Goal: Task Accomplishment & Management: Complete application form

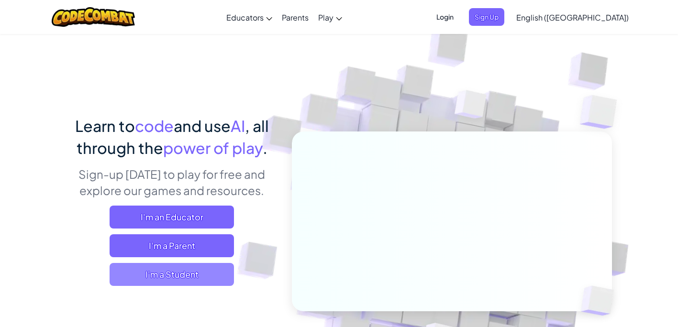
click at [170, 276] on span "I'm a Student" at bounding box center [172, 274] width 124 height 23
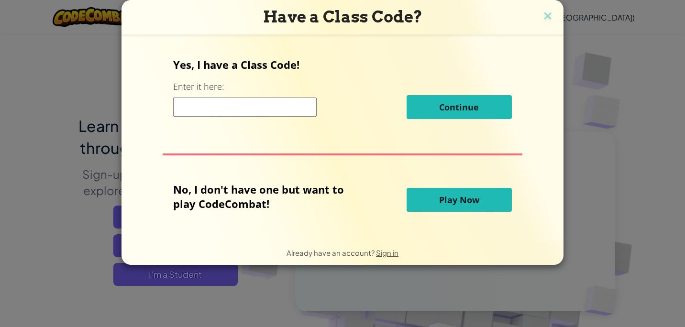
click at [436, 207] on button "Play Now" at bounding box center [459, 200] width 105 height 24
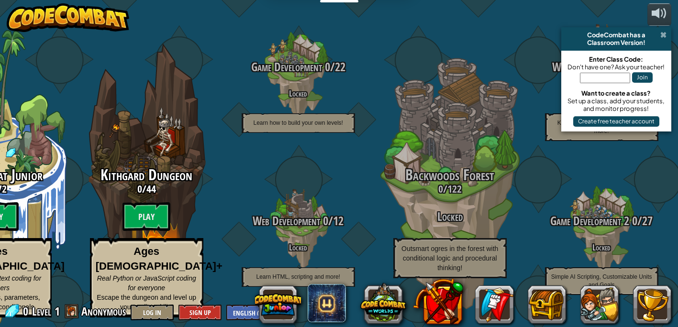
click at [662, 35] on span at bounding box center [663, 35] width 6 height 8
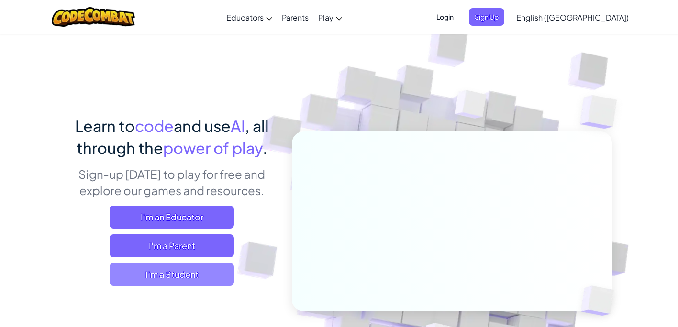
click at [159, 271] on span "I'm a Student" at bounding box center [172, 274] width 124 height 23
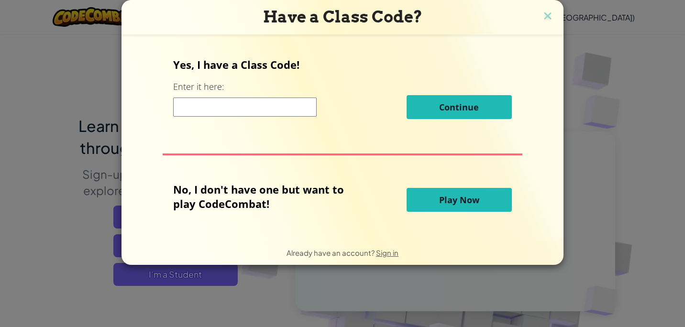
click at [460, 195] on span "Play Now" at bounding box center [459, 199] width 40 height 11
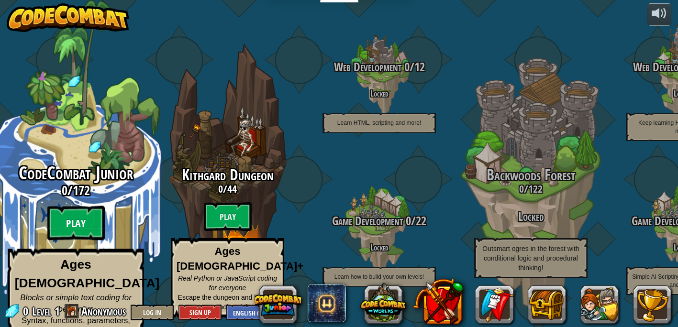
click at [85, 227] on btn "Play" at bounding box center [75, 223] width 57 height 34
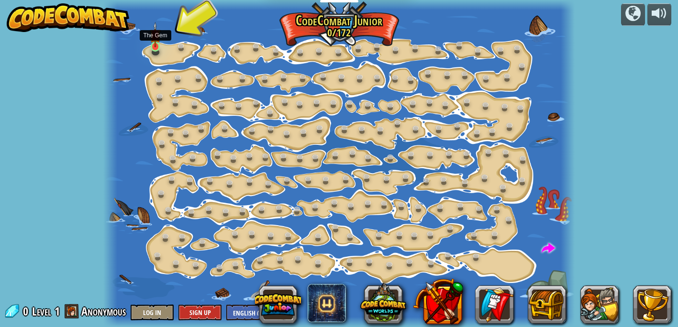
click at [156, 46] on img at bounding box center [155, 34] width 11 height 25
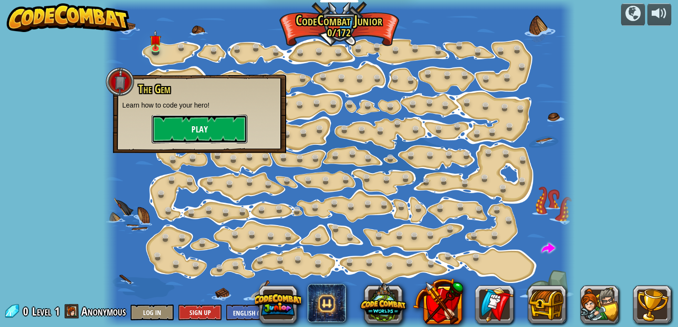
click at [189, 126] on button "Play" at bounding box center [200, 129] width 96 height 29
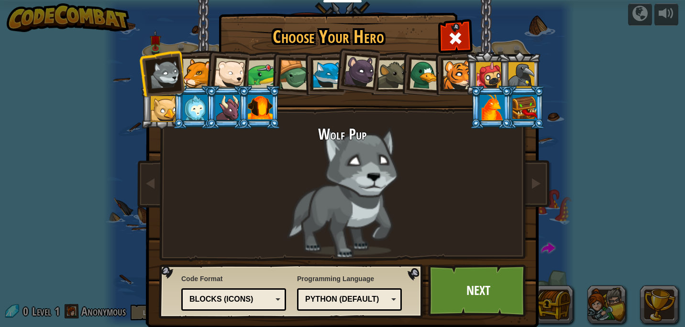
click at [454, 78] on div at bounding box center [457, 74] width 29 height 29
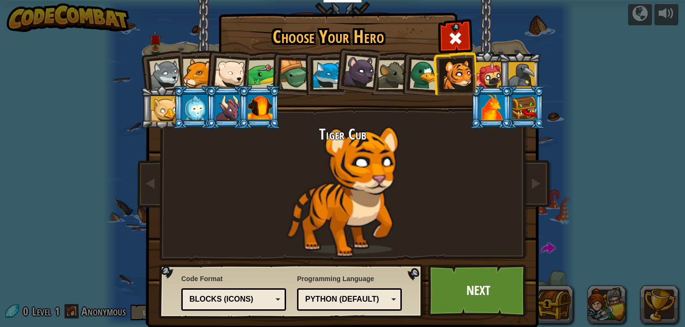
click at [261, 297] on div "Blocks (Icons)" at bounding box center [230, 299] width 83 height 11
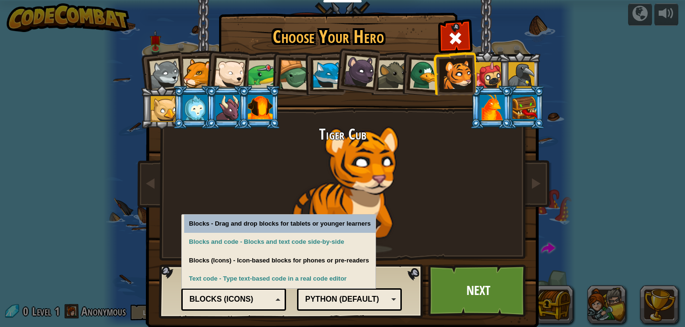
click at [261, 297] on div "Blocks (Icons)" at bounding box center [230, 299] width 83 height 11
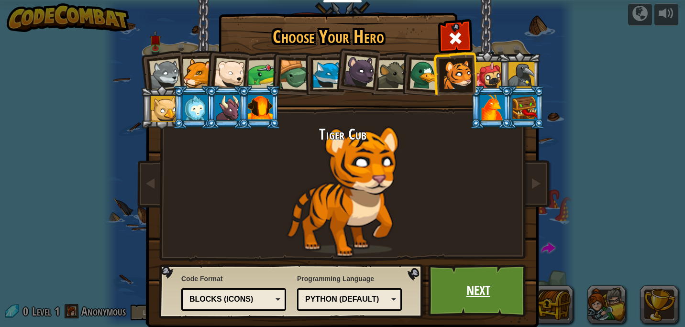
click at [474, 292] on link "Next" at bounding box center [478, 291] width 100 height 53
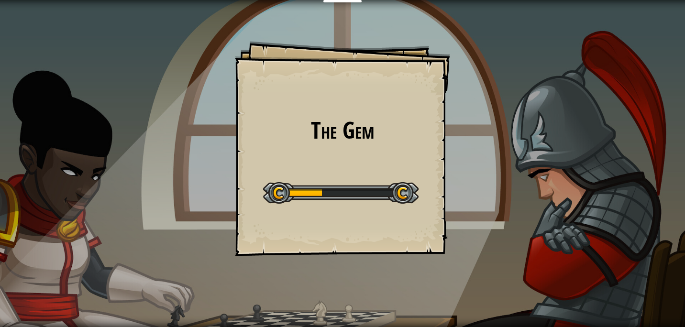
click at [356, 235] on div "The Gem Goals Start Level Error loading from server. Try refreshing the page. Y…" at bounding box center [342, 148] width 215 height 215
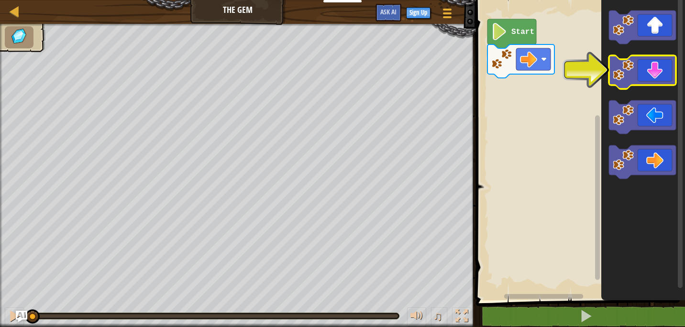
click at [645, 72] on icon "Blockly Workspace" at bounding box center [642, 72] width 67 height 33
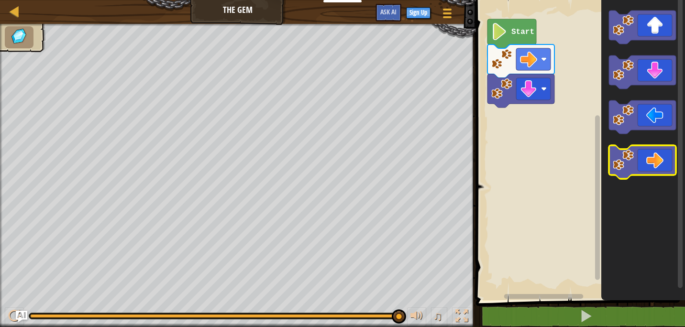
click at [652, 171] on icon "Blockly Workspace" at bounding box center [642, 161] width 67 height 33
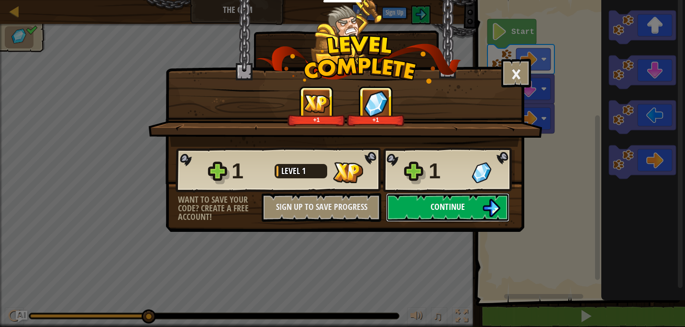
click at [431, 207] on span "Continue" at bounding box center [448, 207] width 34 height 12
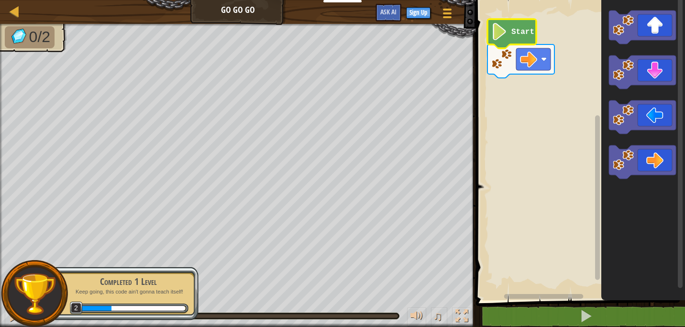
click at [519, 30] on text "Start" at bounding box center [522, 32] width 23 height 9
click at [496, 34] on image "Blockly Workspace" at bounding box center [499, 31] width 16 height 17
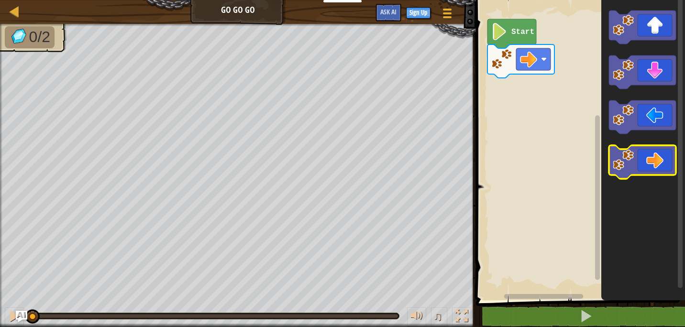
click at [657, 153] on icon "Blockly Workspace" at bounding box center [642, 161] width 67 height 33
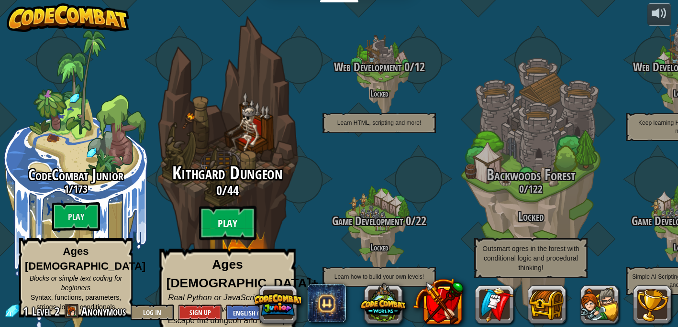
click at [222, 222] on btn "Play" at bounding box center [227, 223] width 57 height 34
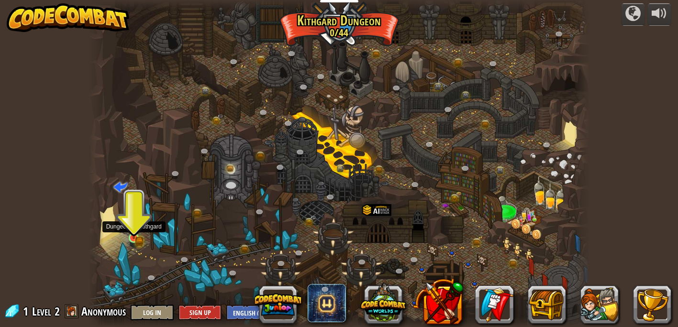
click at [130, 236] on img at bounding box center [134, 225] width 12 height 27
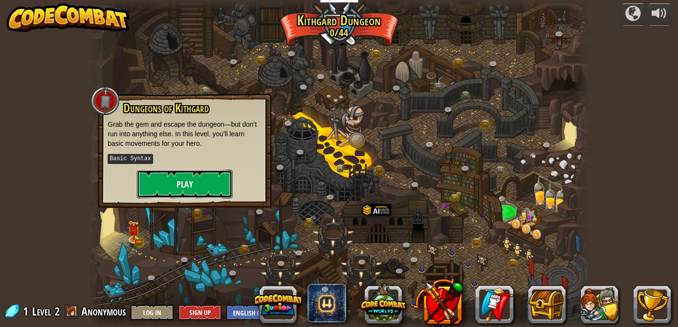
click at [184, 178] on button "Play" at bounding box center [185, 184] width 96 height 29
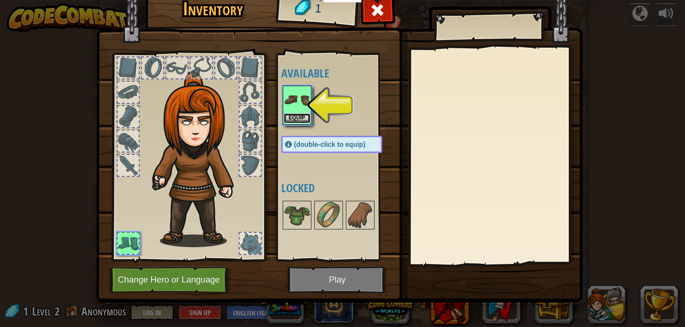
click at [296, 118] on button "Equip" at bounding box center [297, 118] width 27 height 10
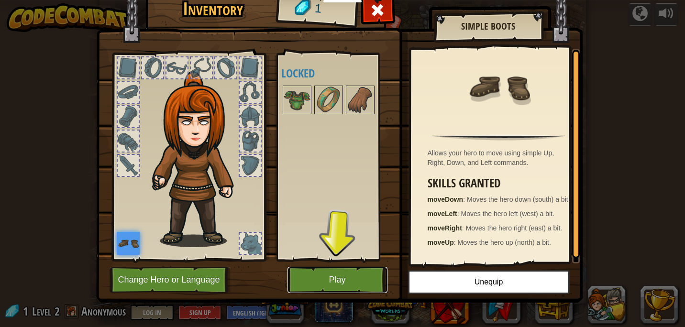
click at [333, 282] on button "Play" at bounding box center [338, 280] width 100 height 26
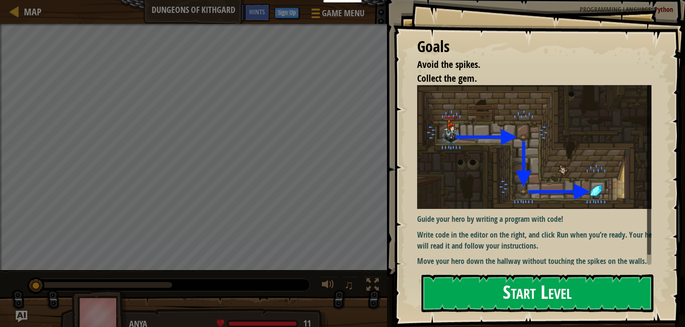
click at [473, 299] on button "Start Level" at bounding box center [538, 294] width 232 height 38
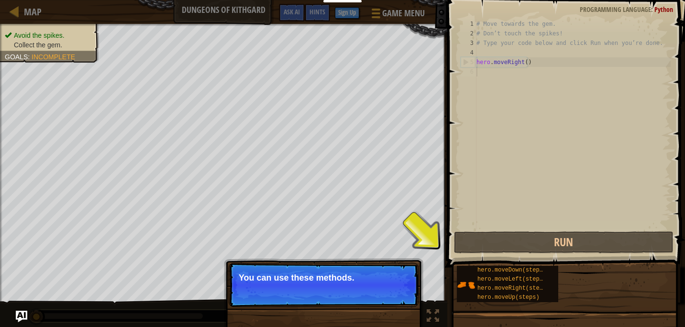
click at [386, 293] on p "Skip (esc) Continue You can use these methods." at bounding box center [324, 285] width 190 height 44
click at [386, 293] on button "Continue" at bounding box center [391, 291] width 40 height 12
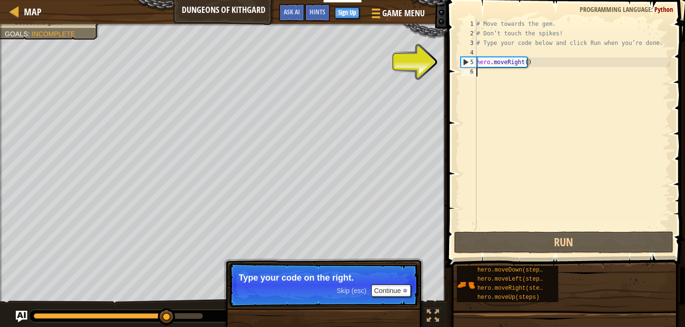
click at [539, 61] on div "# Move towards the gem. # Don’t touch the spikes! # Type your code below and cl…" at bounding box center [573, 134] width 196 height 230
type textarea "hero.moveRight()"
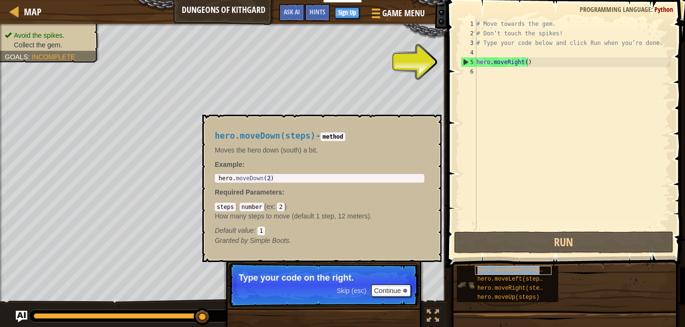
click at [513, 271] on span "hero.moveDown(steps)" at bounding box center [512, 270] width 69 height 7
type textarea "hero.moveDown(2)"
click at [267, 180] on div "hero . moveDown ( 2 )" at bounding box center [320, 185] width 206 height 20
click at [275, 177] on div "hero . moveDown ( 2 )" at bounding box center [320, 185] width 206 height 20
click at [539, 62] on div "# Move towards the gem. # Don’t touch the spikes! # Type your code below and cl…" at bounding box center [573, 134] width 196 height 230
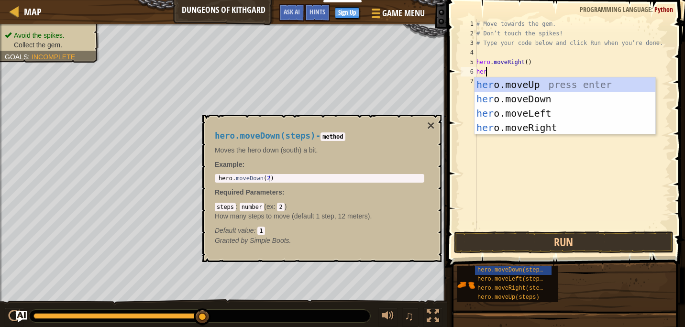
type textarea "hero"
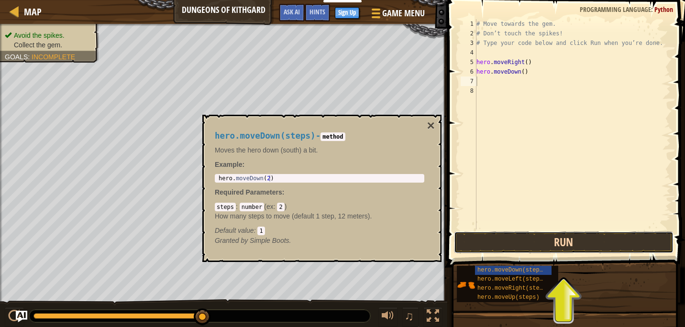
click at [568, 242] on button "Run" at bounding box center [564, 243] width 220 height 22
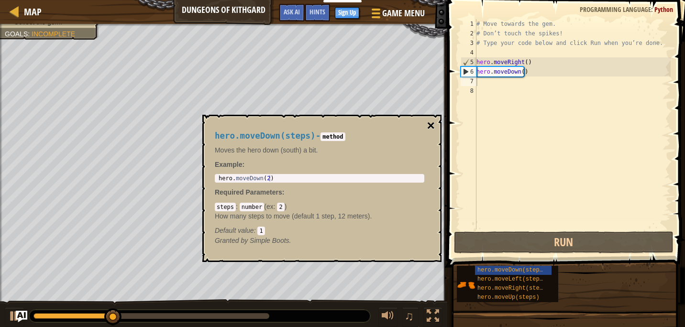
click at [432, 125] on button "×" at bounding box center [431, 125] width 8 height 13
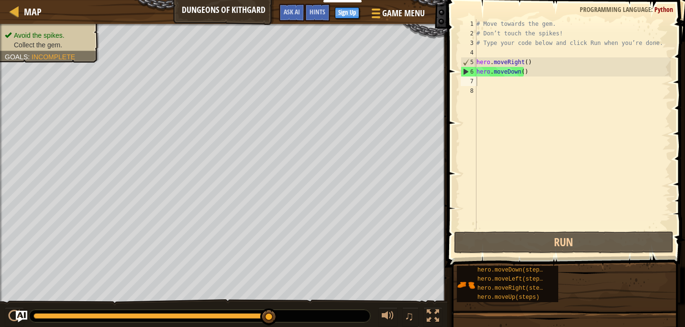
type textarea "hero.moveDown()"
click at [534, 75] on div "# Move towards the gem. # Don’t touch the spikes! # Type your code below and cl…" at bounding box center [573, 134] width 196 height 230
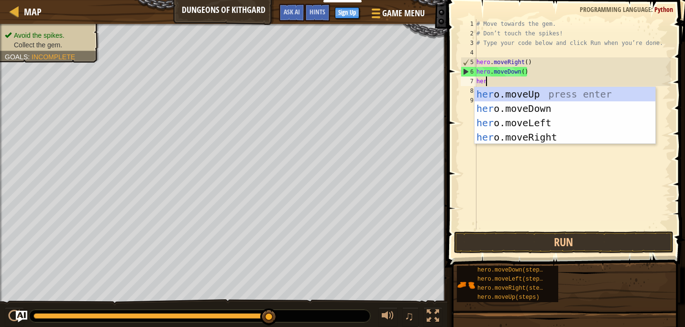
type textarea "hero"
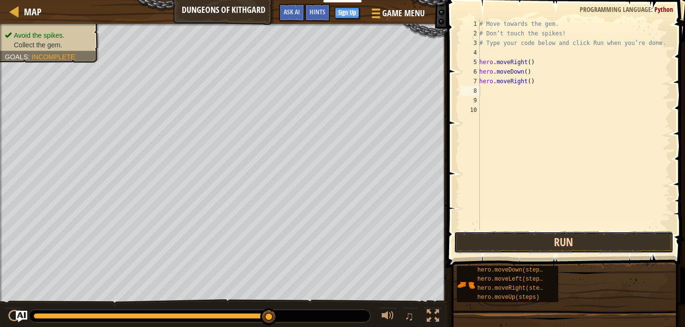
click at [532, 240] on button "Run" at bounding box center [564, 243] width 220 height 22
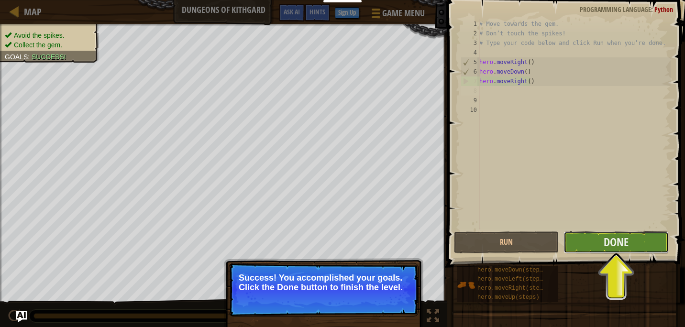
click at [587, 250] on button "Done" at bounding box center [616, 243] width 105 height 22
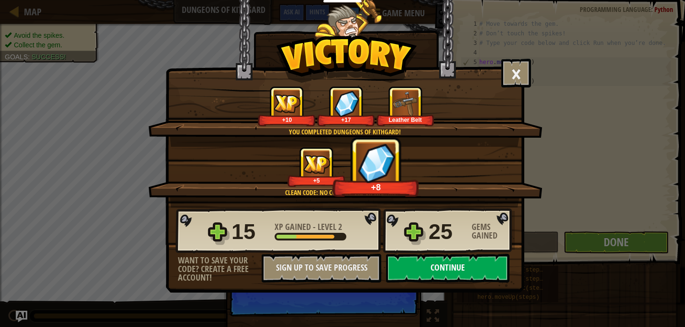
click at [435, 265] on button "Continue" at bounding box center [447, 268] width 123 height 29
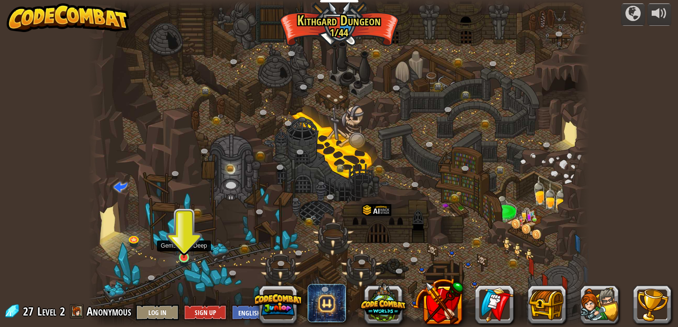
click at [184, 255] on img at bounding box center [184, 245] width 12 height 28
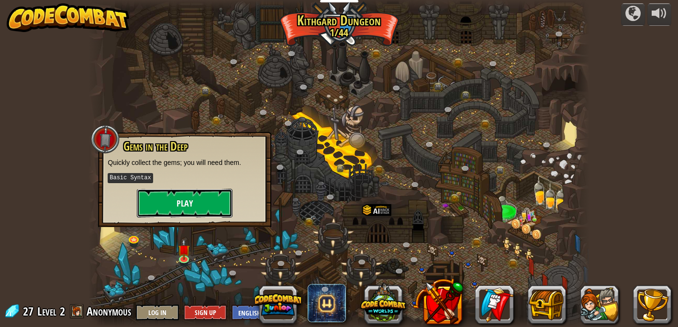
click at [193, 203] on button "Play" at bounding box center [185, 203] width 96 height 29
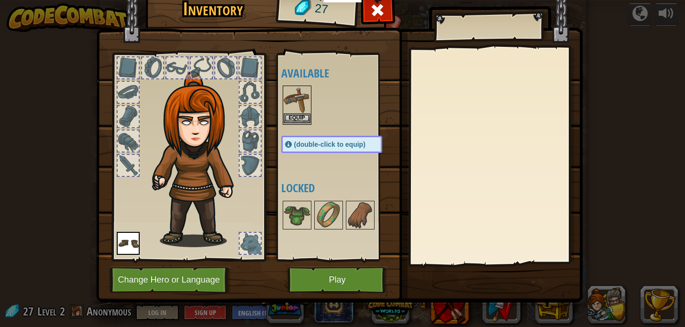
click at [296, 112] on img at bounding box center [297, 100] width 27 height 27
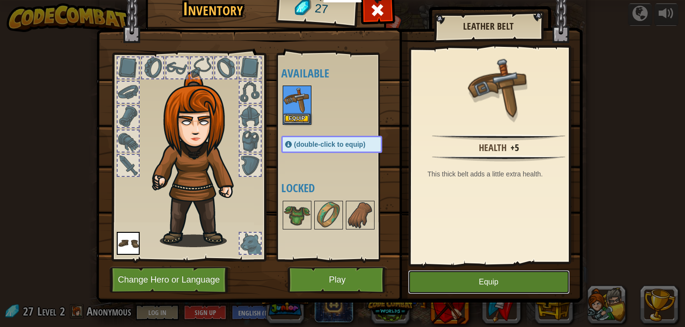
click at [414, 281] on button "Equip" at bounding box center [489, 282] width 162 height 24
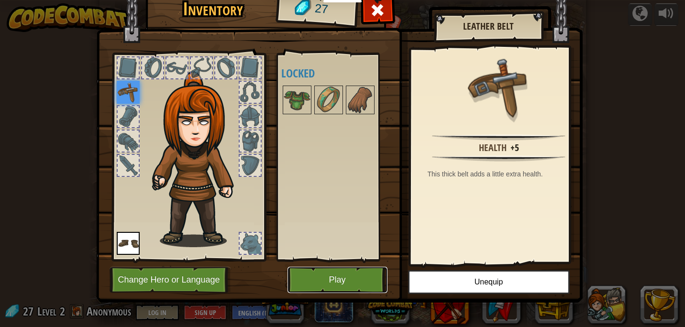
click at [366, 279] on button "Play" at bounding box center [338, 280] width 100 height 26
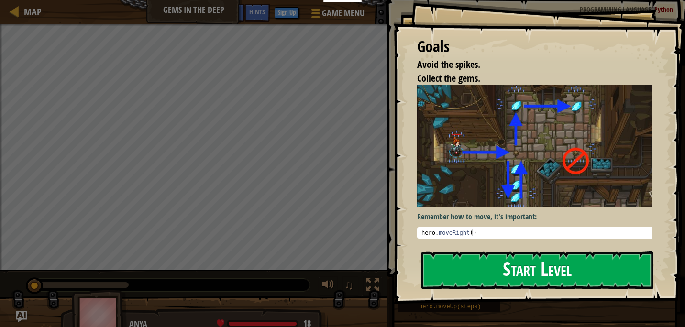
click at [481, 268] on button "Start Level" at bounding box center [538, 271] width 232 height 38
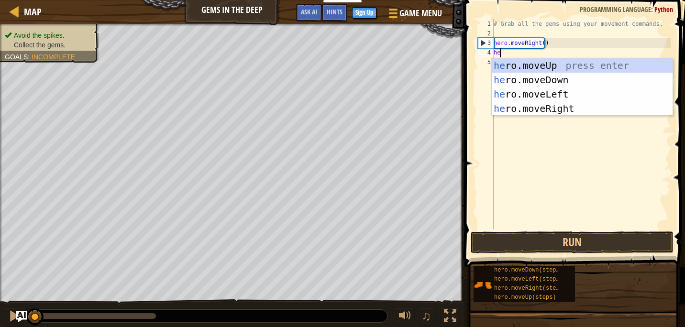
scroll to position [4, 0]
type textarea "hero"
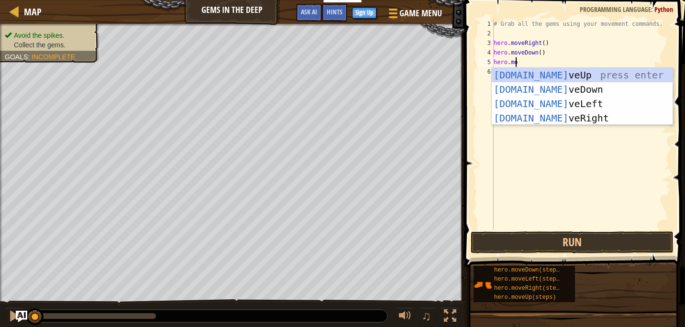
type textarea "hero.mov"
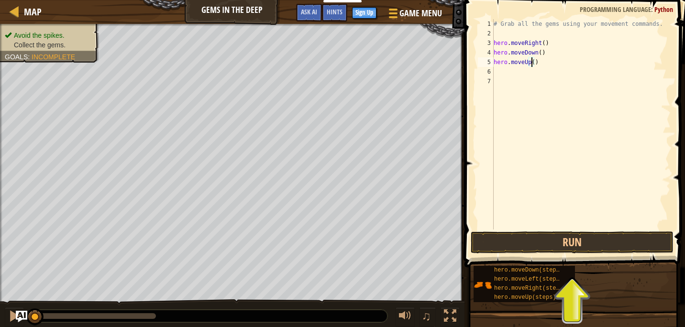
click at [531, 64] on div "# Grab all the gems using your movement commands. hero . moveRight ( ) hero . m…" at bounding box center [581, 134] width 179 height 230
type textarea "hero.moveUp(2)"
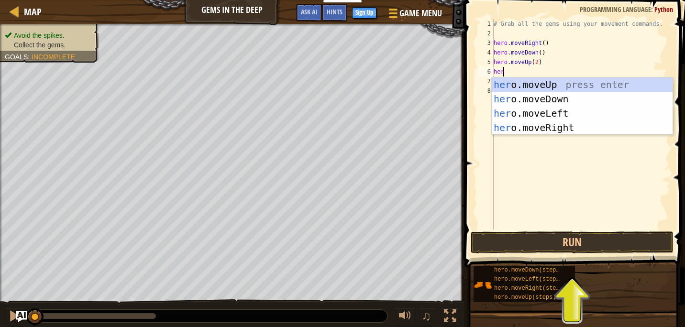
type textarea "hero"
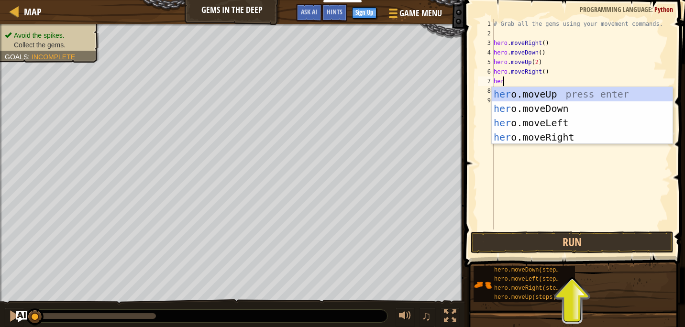
type textarea "hero"
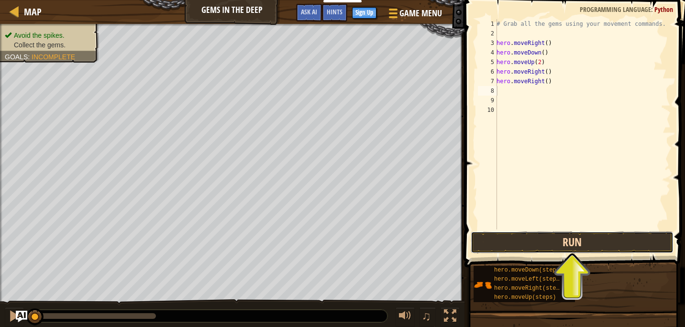
click at [570, 239] on button "Run" at bounding box center [572, 243] width 203 height 22
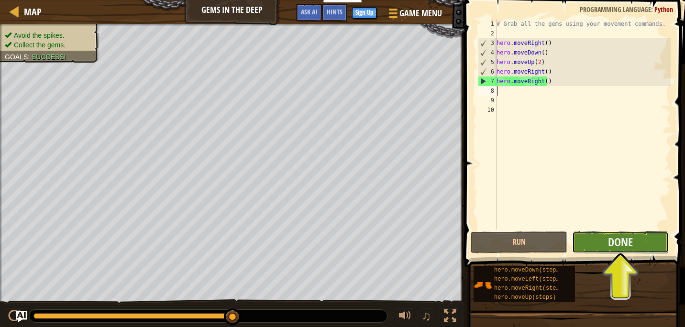
click at [601, 240] on button "Done" at bounding box center [620, 243] width 97 height 22
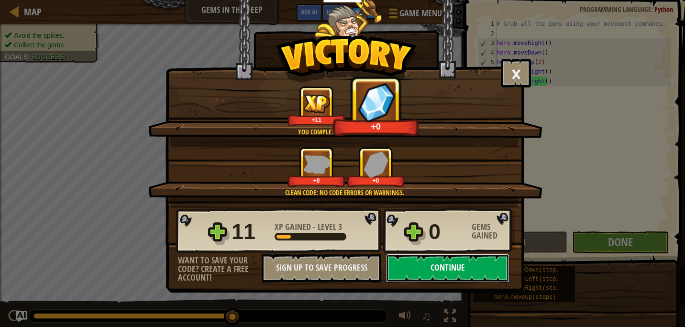
click at [445, 269] on button "Continue" at bounding box center [447, 268] width 123 height 29
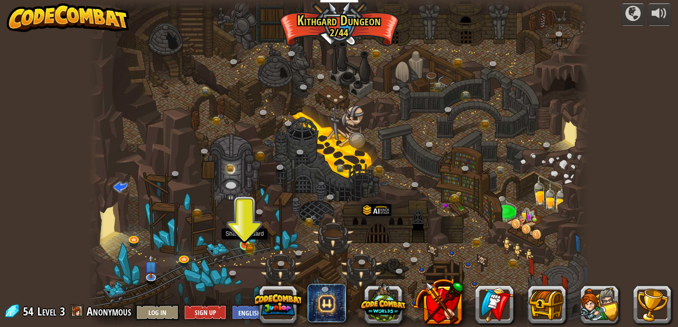
click at [243, 245] on img at bounding box center [245, 233] width 12 height 27
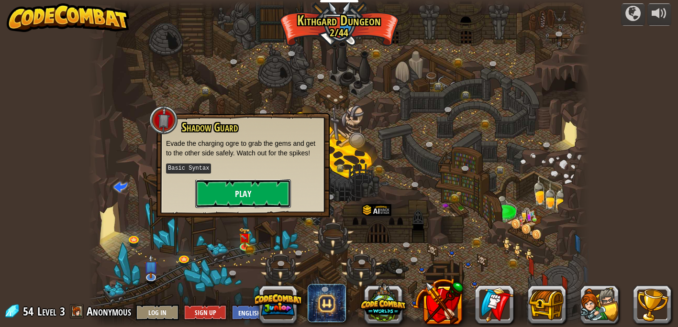
click at [266, 190] on button "Play" at bounding box center [243, 193] width 96 height 29
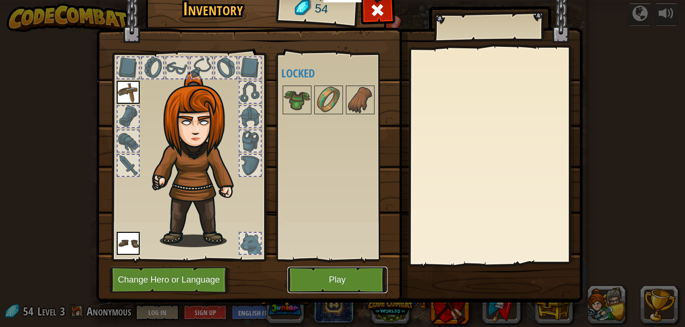
click at [334, 277] on button "Play" at bounding box center [338, 280] width 100 height 26
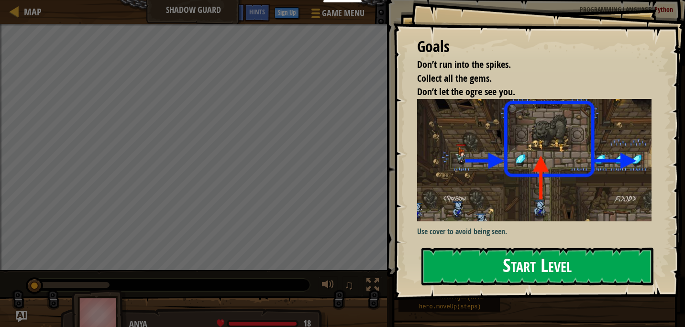
click at [483, 257] on button "Start Level" at bounding box center [538, 267] width 232 height 38
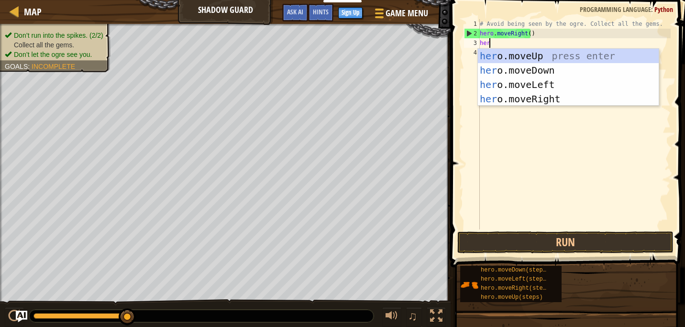
scroll to position [4, 0]
type textarea "hero."
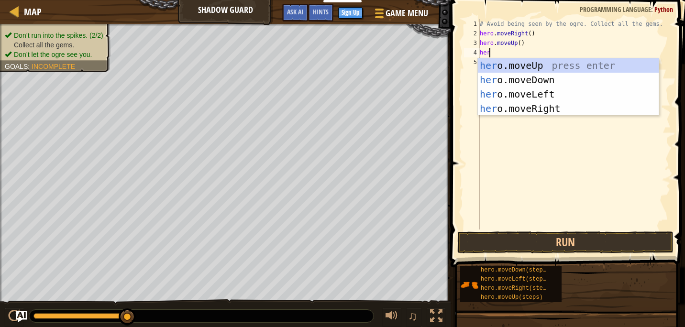
type textarea "hero"
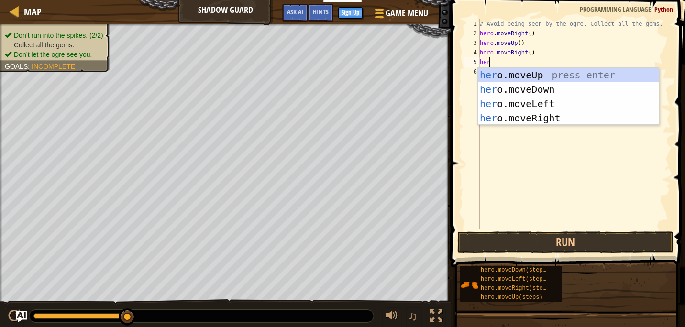
type textarea "hero"
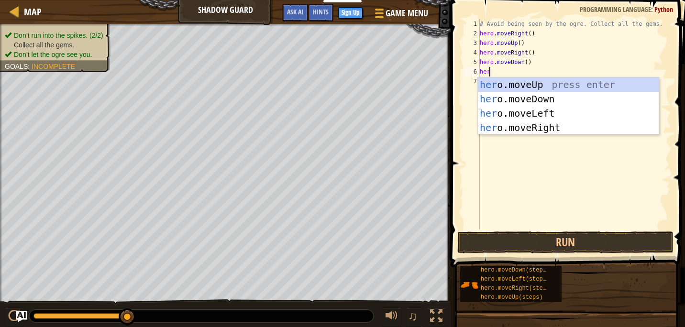
type textarea "hero"
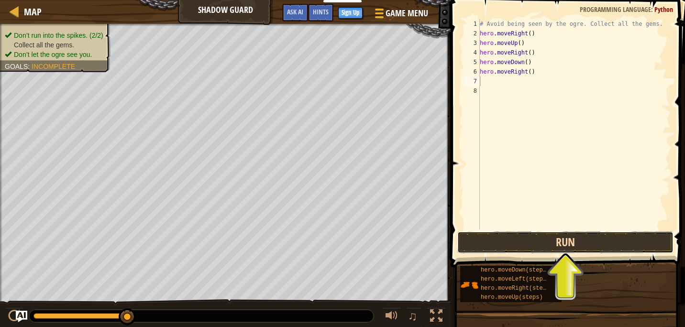
click at [526, 241] on button "Run" at bounding box center [565, 243] width 216 height 22
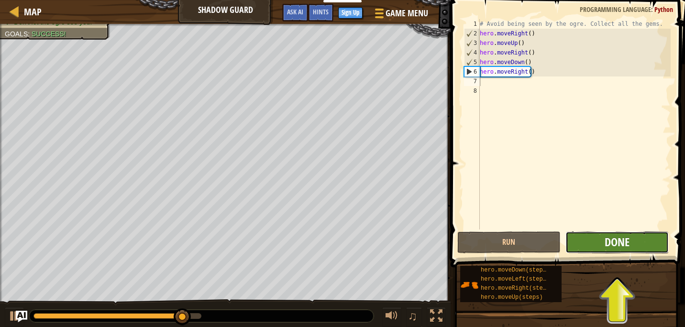
click at [606, 239] on span "Done" at bounding box center [617, 241] width 25 height 15
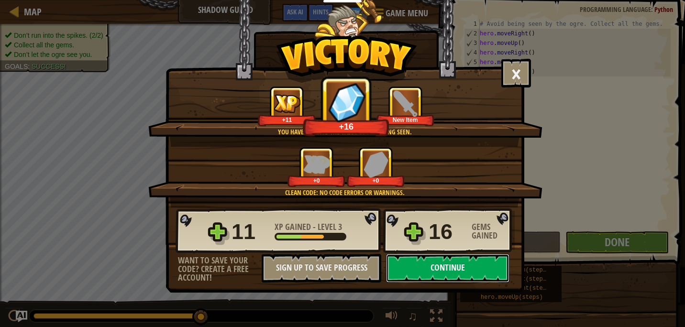
click at [445, 271] on button "Continue" at bounding box center [447, 268] width 123 height 29
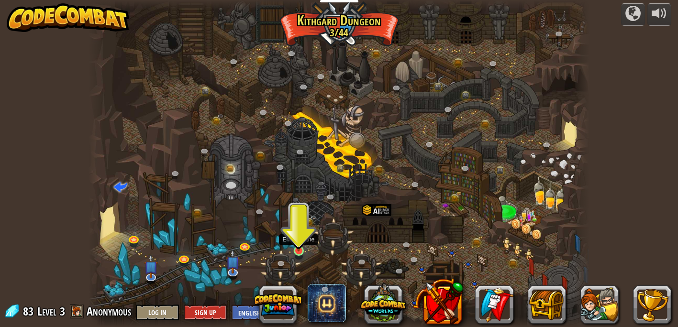
click at [296, 249] on img at bounding box center [298, 238] width 12 height 28
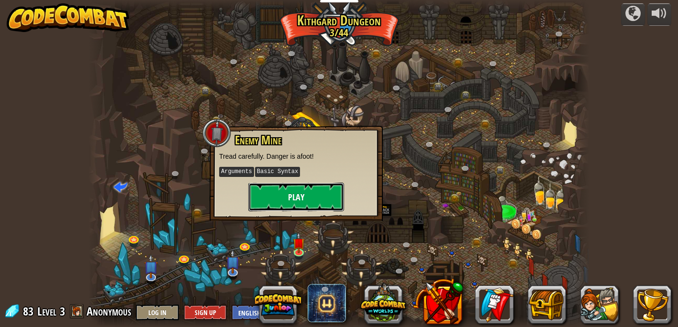
click at [292, 196] on button "Play" at bounding box center [296, 197] width 96 height 29
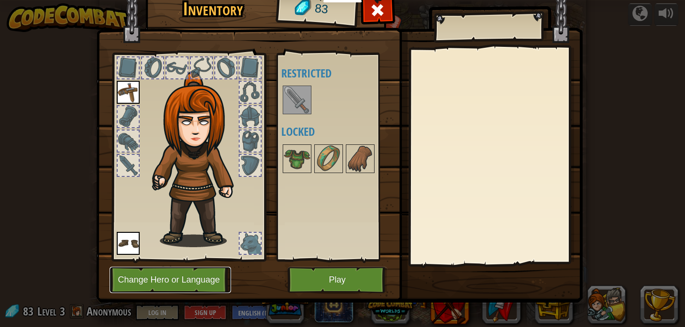
click at [206, 280] on button "Change Hero or Language" at bounding box center [171, 280] width 122 height 26
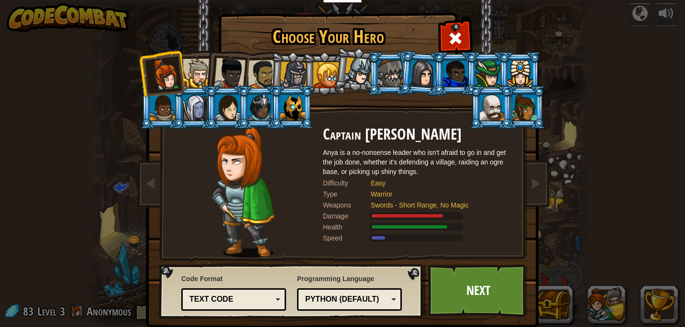
click at [291, 75] on div at bounding box center [293, 75] width 27 height 27
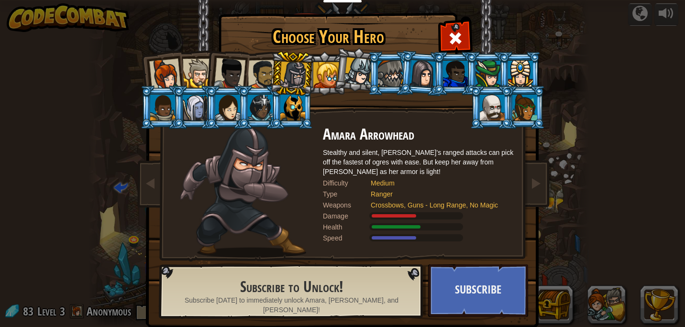
click at [258, 73] on div at bounding box center [263, 75] width 30 height 30
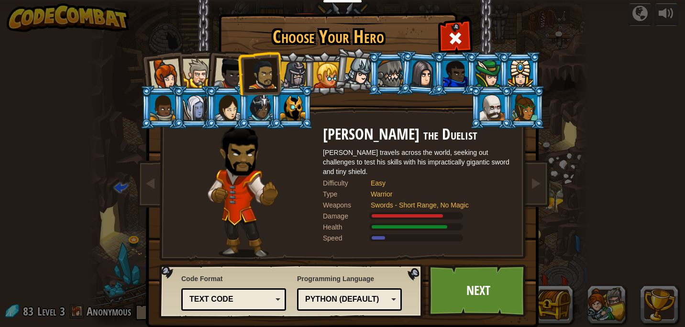
click at [238, 73] on li at bounding box center [259, 73] width 44 height 44
click at [227, 73] on div at bounding box center [230, 74] width 32 height 32
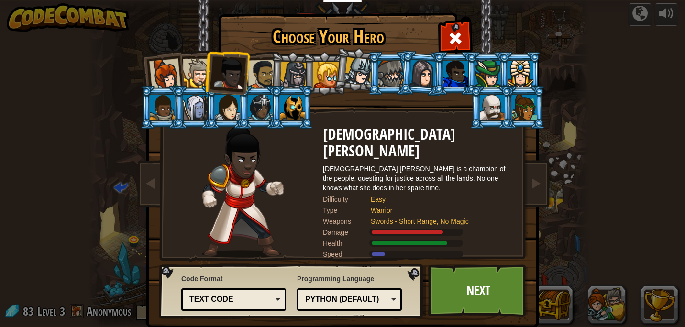
click at [200, 72] on div at bounding box center [197, 73] width 29 height 29
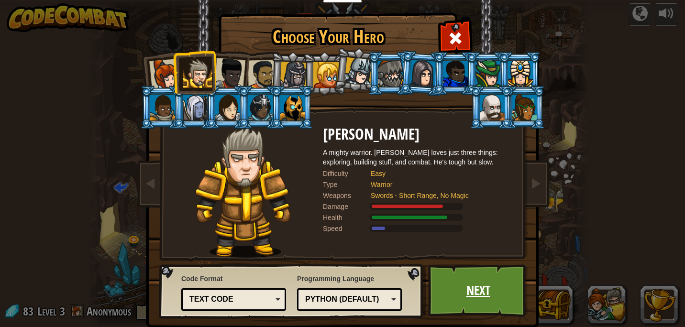
click at [471, 289] on link "Next" at bounding box center [478, 291] width 100 height 53
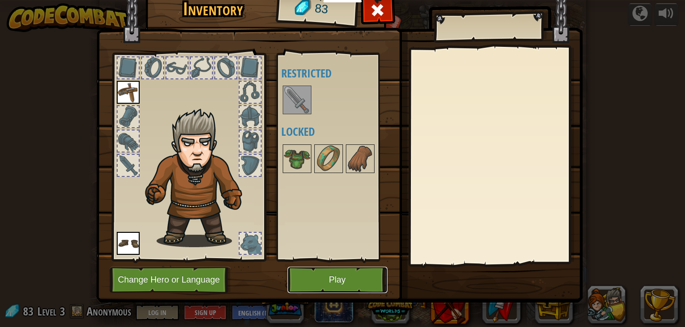
click at [323, 278] on button "Play" at bounding box center [338, 280] width 100 height 26
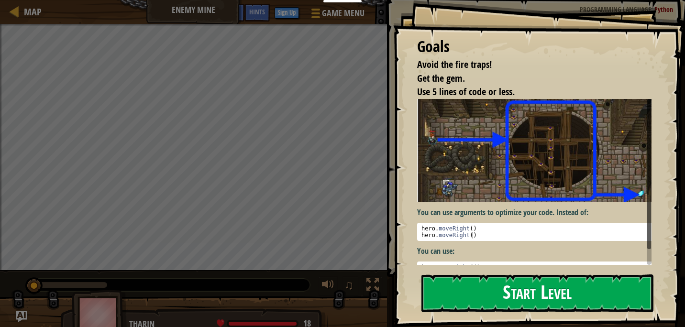
click at [474, 284] on button "Start Level" at bounding box center [538, 294] width 232 height 38
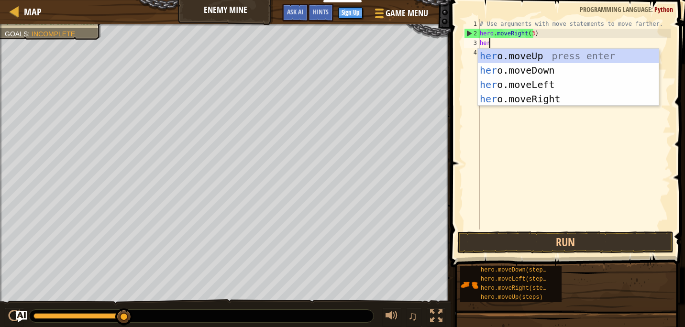
scroll to position [4, 0]
type textarea "hero"
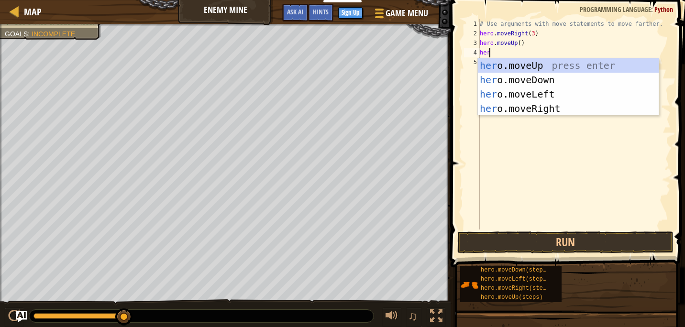
type textarea "hero"
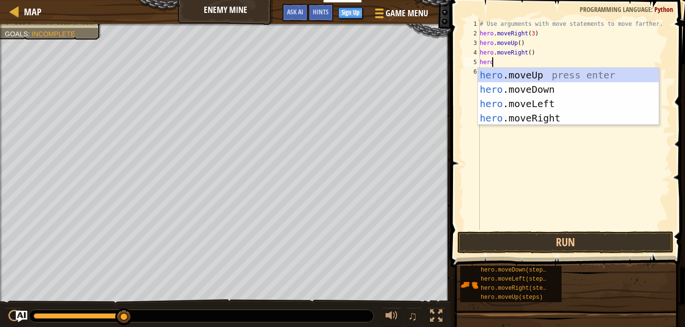
type textarea "hero"
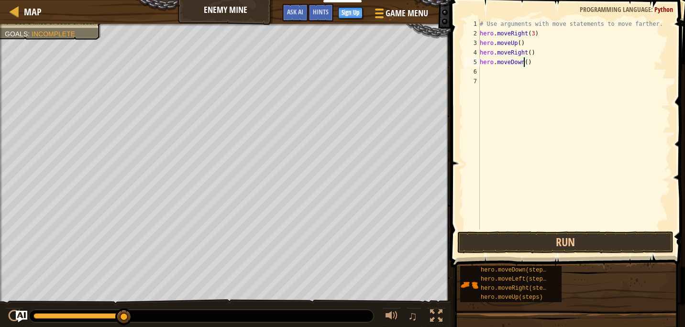
click at [524, 64] on div "# Use arguments with move statements to move farther. hero . moveRight ( 3 ) he…" at bounding box center [574, 134] width 193 height 230
type textarea "hero.moveDown(3)"
click at [537, 63] on div "# Use arguments with move statements to move farther. hero . moveRight ( 3 ) he…" at bounding box center [574, 134] width 193 height 230
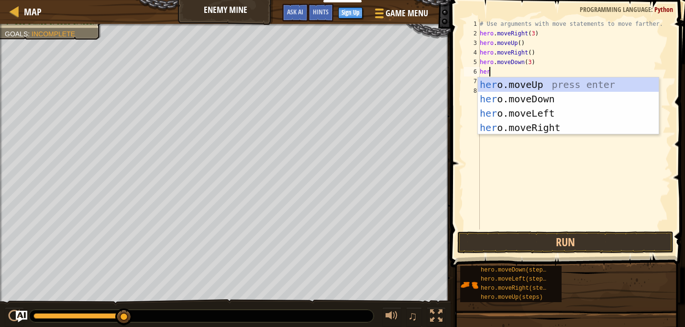
scroll to position [4, 0]
type textarea "hero"
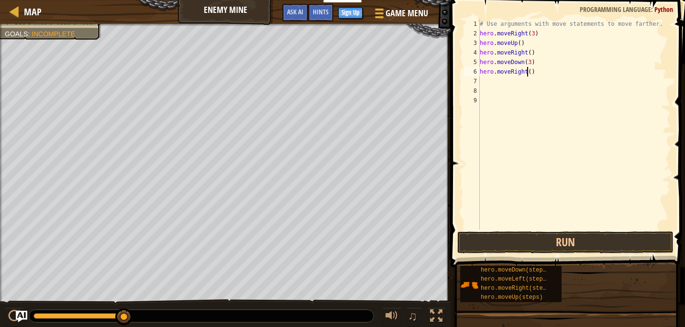
click at [527, 74] on div "# Use arguments with move statements to move farther. hero . moveRight ( 3 ) he…" at bounding box center [574, 134] width 193 height 230
type textarea "hero.moveRight(2)"
click at [539, 239] on button "Run" at bounding box center [565, 243] width 216 height 22
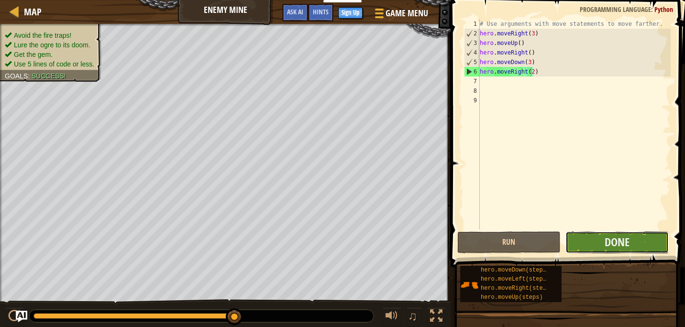
click at [590, 243] on button "Done" at bounding box center [617, 243] width 103 height 22
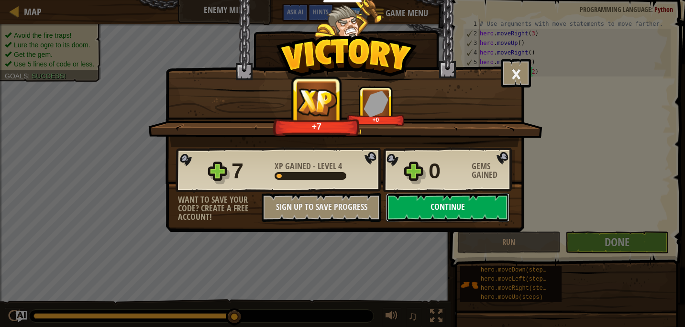
click at [438, 205] on button "Continue" at bounding box center [447, 207] width 123 height 29
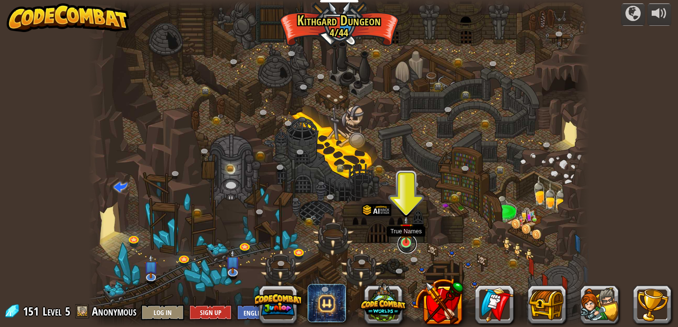
click at [407, 245] on link at bounding box center [407, 243] width 19 height 19
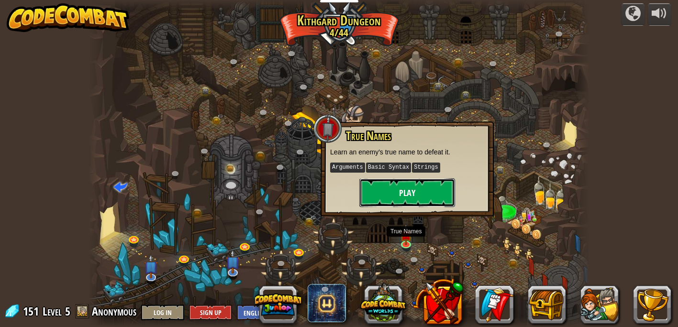
click at [396, 189] on button "Play" at bounding box center [407, 192] width 96 height 29
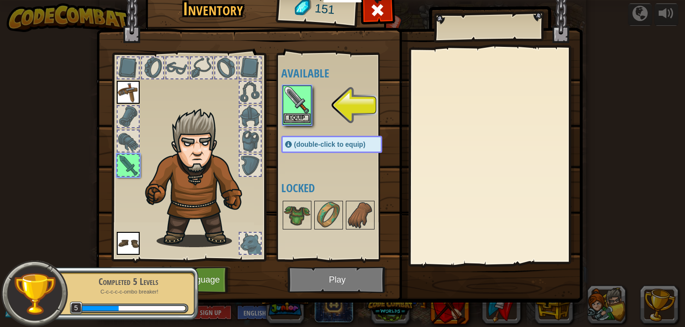
click at [298, 111] on img at bounding box center [297, 100] width 27 height 27
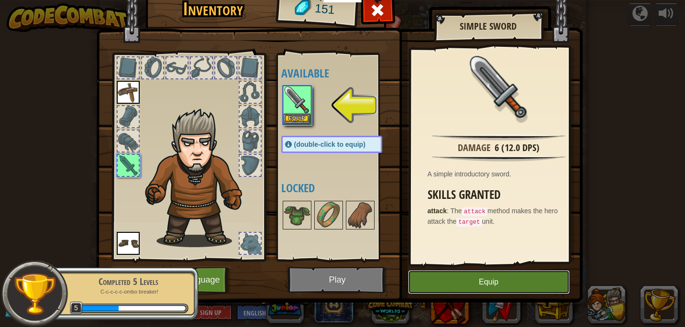
click at [440, 283] on button "Equip" at bounding box center [489, 282] width 162 height 24
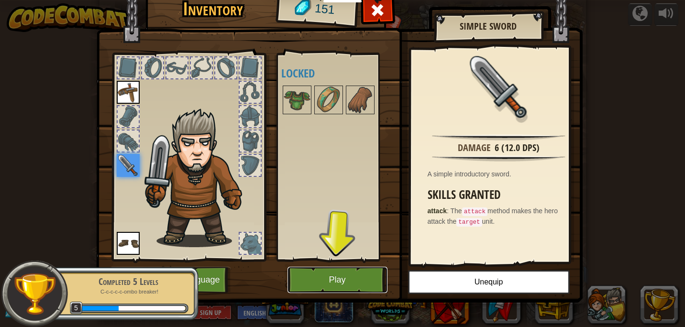
click at [334, 279] on button "Play" at bounding box center [338, 280] width 100 height 26
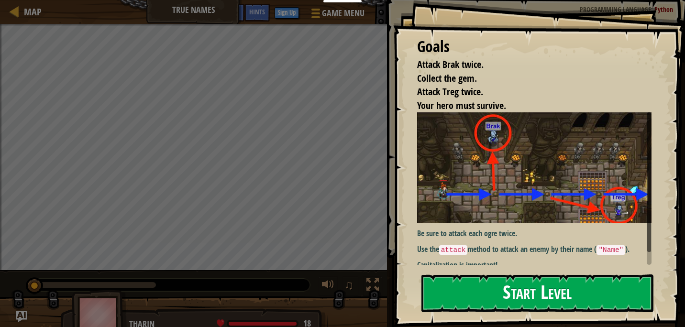
click at [520, 300] on button "Start Level" at bounding box center [538, 294] width 232 height 38
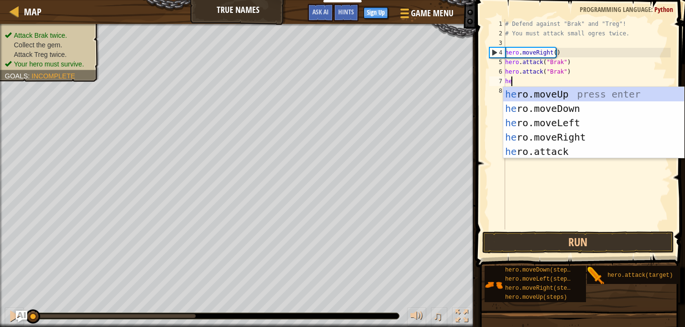
type textarea "her"
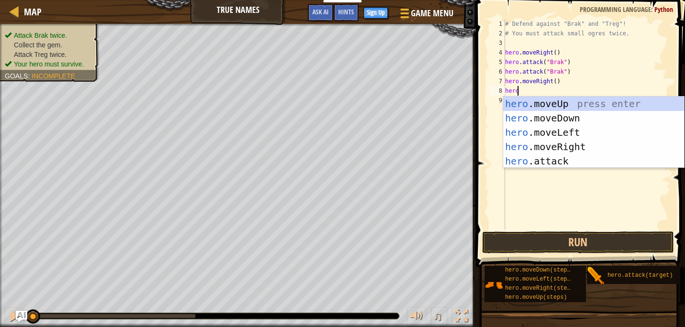
scroll to position [4, 0]
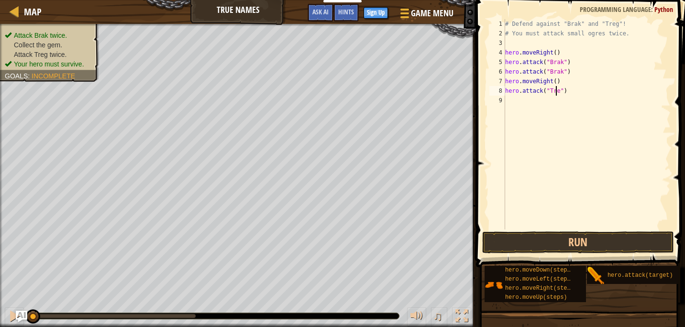
type textarea "hero.attack("Treg")"
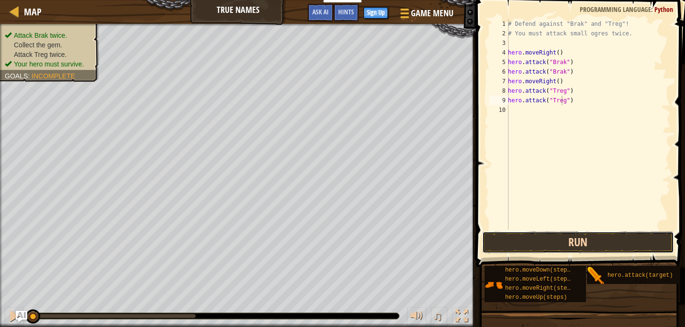
click at [558, 246] on button "Run" at bounding box center [578, 243] width 192 height 22
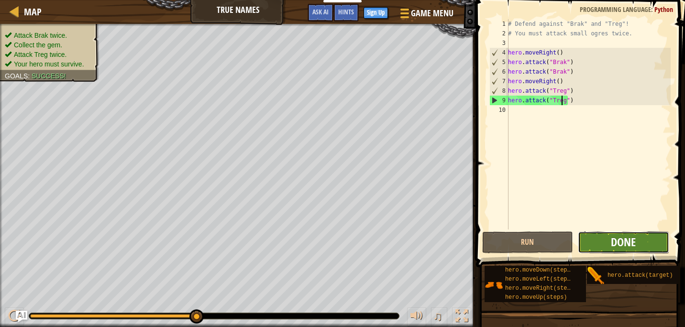
click at [617, 246] on span "Done" at bounding box center [623, 241] width 25 height 15
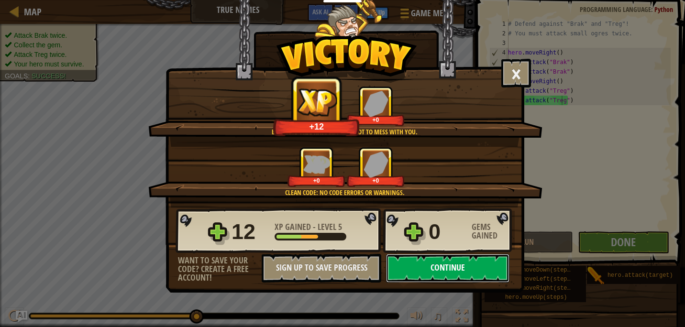
click at [490, 263] on button "Continue" at bounding box center [447, 268] width 123 height 29
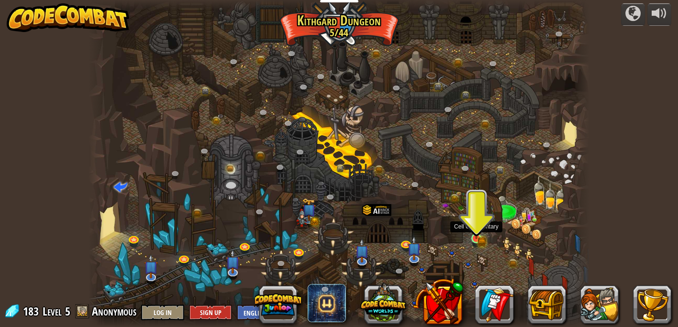
click at [477, 234] on img at bounding box center [476, 225] width 12 height 27
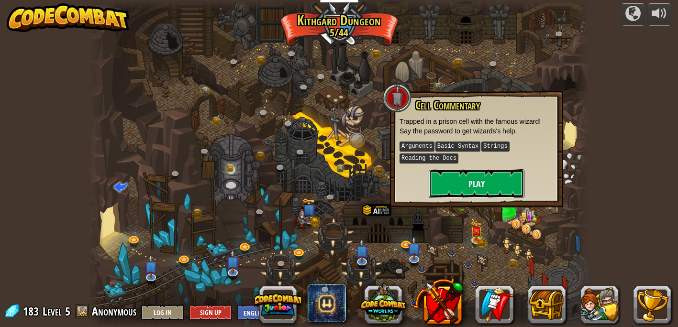
click at [461, 184] on button "Play" at bounding box center [477, 183] width 96 height 29
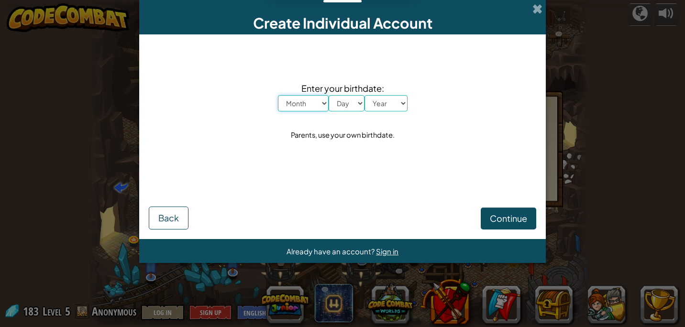
click at [320, 104] on select "Month January February March April May June July August September October Novem…" at bounding box center [303, 103] width 51 height 16
select select "3"
click at [278, 95] on select "Month January February March April May June July August September October Novem…" at bounding box center [303, 103] width 51 height 16
click at [343, 108] on select "Day 1 2 3 4 5 6 7 8 9 10 11 12 13 14 15 16 17 18 19 20 21 22 23 24 25 26 27 28 …" at bounding box center [347, 103] width 36 height 16
select select "11"
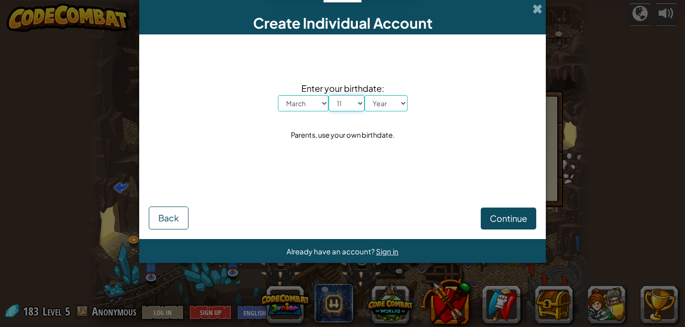
click at [329, 95] on select "Day 1 2 3 4 5 6 7 8 9 10 11 12 13 14 15 16 17 18 19 20 21 22 23 24 25 26 27 28 …" at bounding box center [347, 103] width 36 height 16
click at [384, 99] on select "Year 2025 2024 2023 2022 2021 2020 2019 2018 2017 2016 2015 2014 2013 2012 2011…" at bounding box center [386, 103] width 43 height 16
select select "2002"
click at [365, 95] on select "Year 2025 2024 2023 2022 2021 2020 2019 2018 2017 2016 2015 2014 2013 2012 2011…" at bounding box center [386, 103] width 43 height 16
click at [488, 219] on button "Continue" at bounding box center [509, 219] width 56 height 22
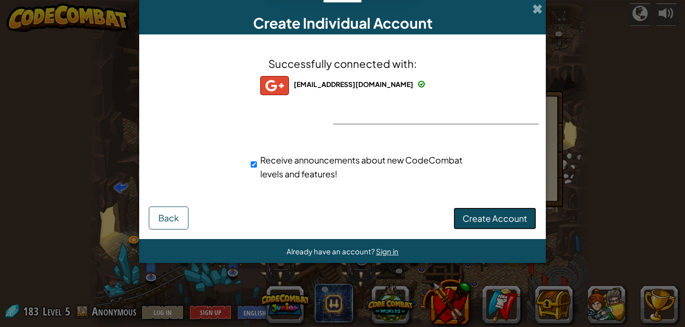
click at [483, 220] on span "Create Account" at bounding box center [495, 218] width 65 height 11
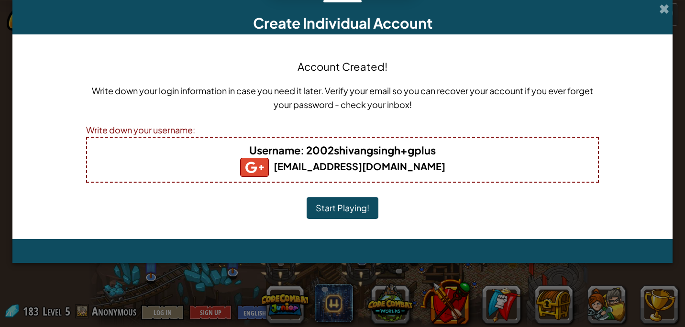
click at [355, 212] on button "Start Playing!" at bounding box center [343, 208] width 72 height 22
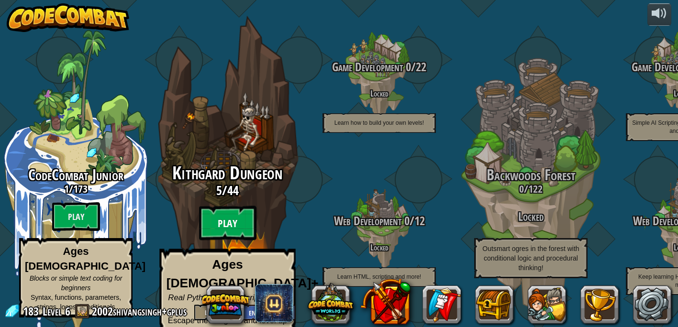
click at [222, 219] on btn "Play" at bounding box center [227, 223] width 57 height 34
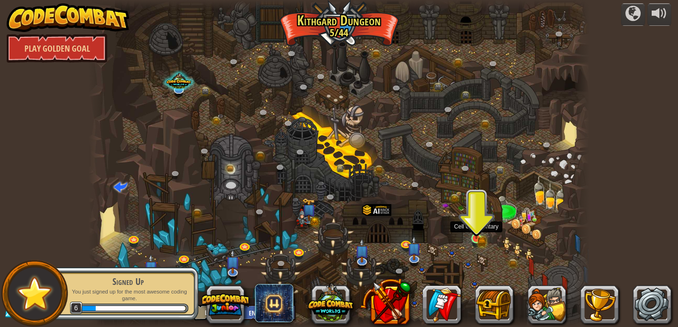
click at [475, 234] on img at bounding box center [476, 225] width 12 height 27
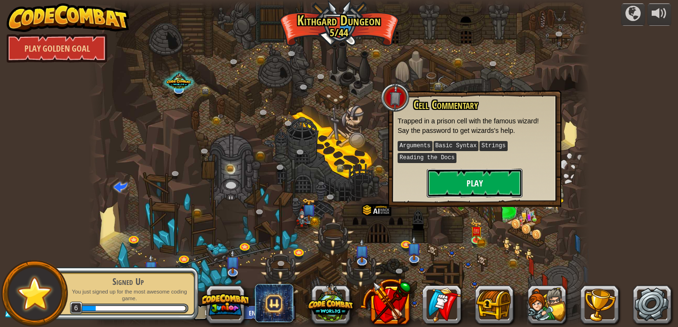
click at [461, 187] on button "Play" at bounding box center [475, 183] width 96 height 29
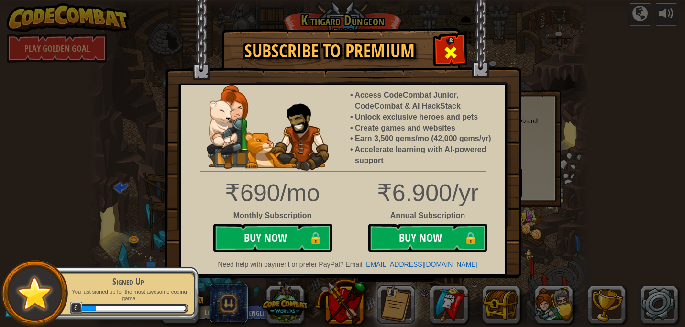
click at [436, 49] on div at bounding box center [450, 51] width 30 height 30
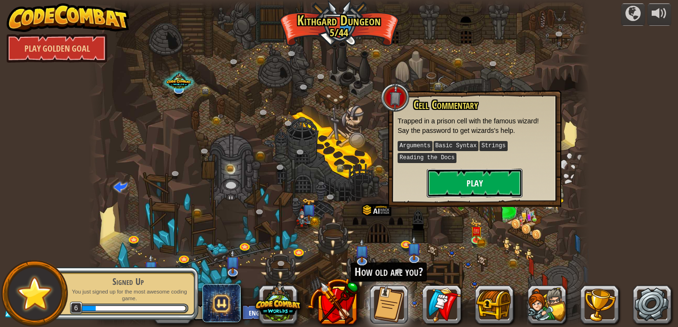
click at [467, 181] on button "Play" at bounding box center [475, 183] width 96 height 29
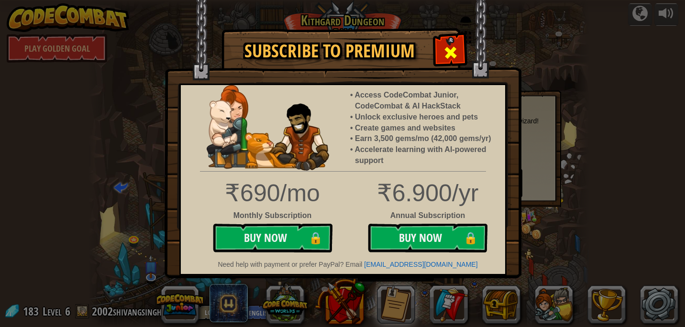
click at [456, 51] on span at bounding box center [450, 52] width 15 height 15
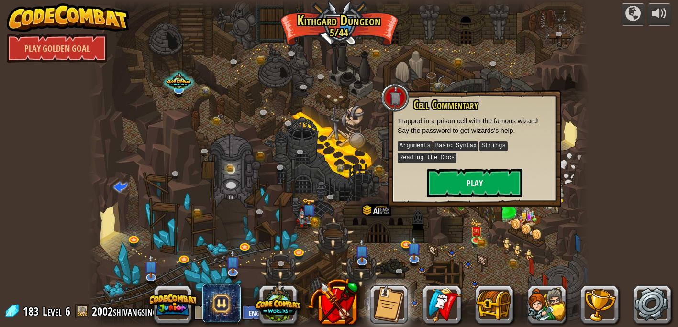
click at [528, 253] on div at bounding box center [339, 163] width 500 height 327
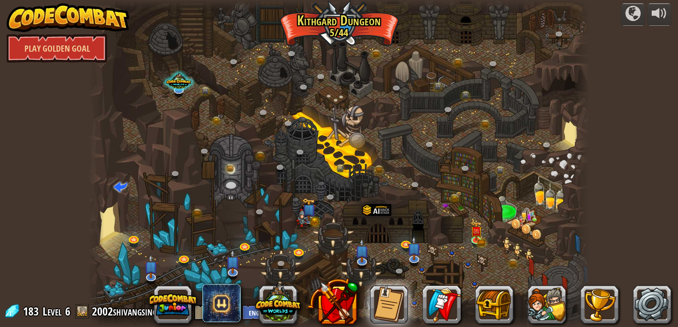
scroll to position [0, 0]
click at [475, 234] on img at bounding box center [476, 225] width 12 height 27
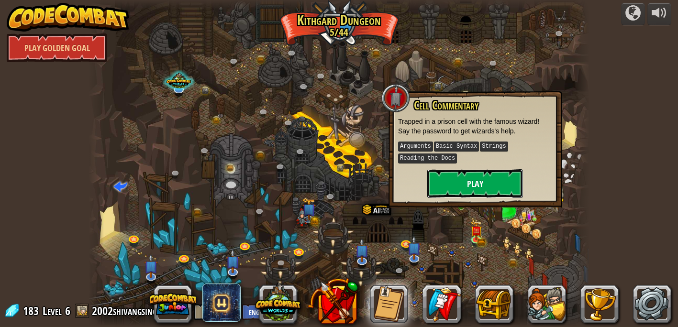
click at [471, 183] on button "Play" at bounding box center [475, 183] width 96 height 29
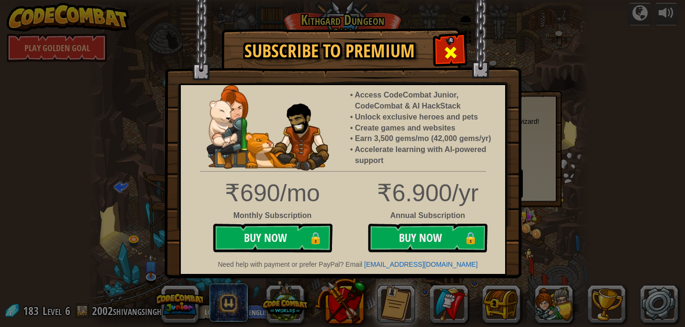
click at [442, 44] on div at bounding box center [450, 51] width 30 height 30
